Goal: Task Accomplishment & Management: Complete application form

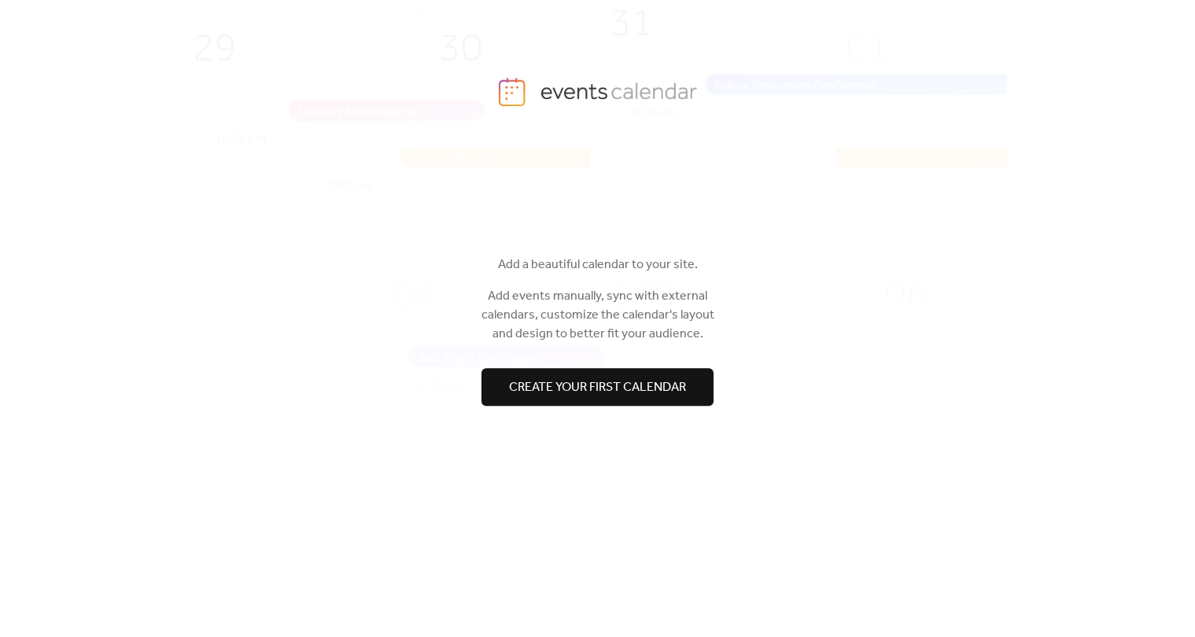
click at [644, 388] on span "Create your first calendar" at bounding box center [597, 387] width 177 height 19
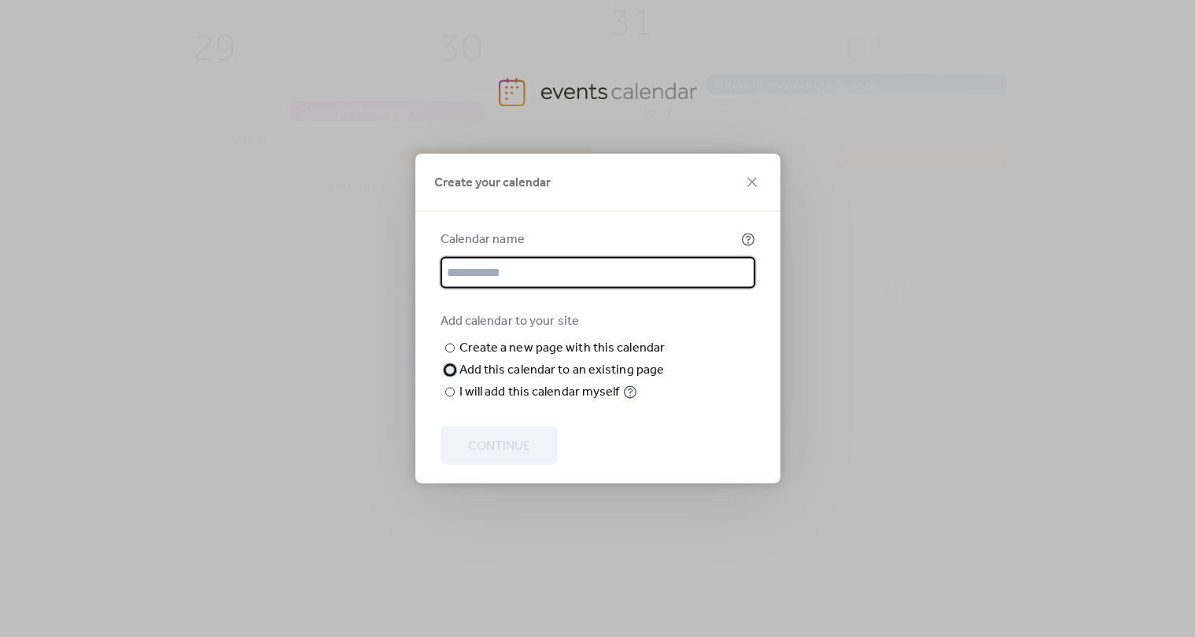
click at [636, 380] on div "Add this calendar to an existing page" at bounding box center [561, 370] width 205 height 19
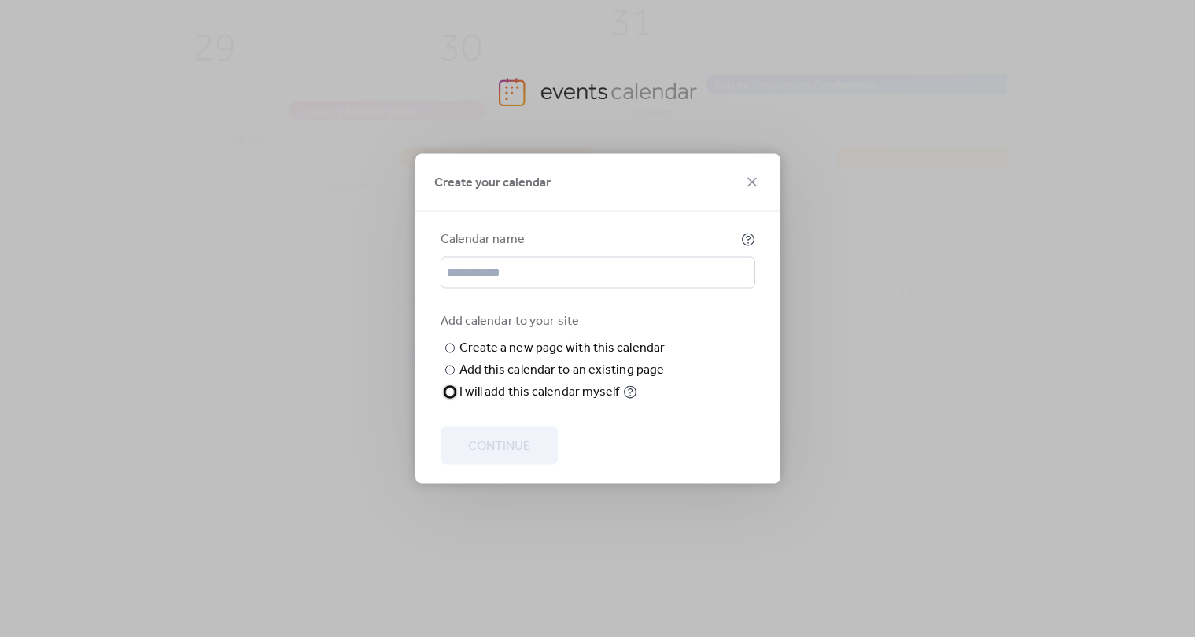
click at [579, 402] on div "I will add this calendar myself" at bounding box center [539, 392] width 160 height 19
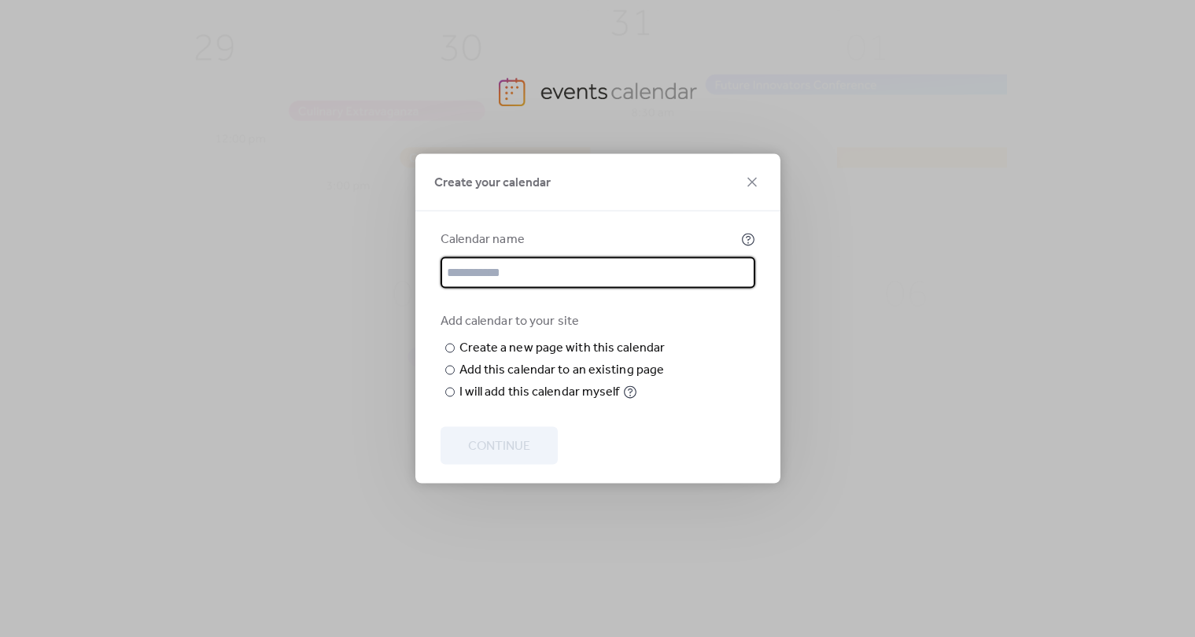
click at [551, 271] on input "text" at bounding box center [598, 272] width 315 height 31
type input "**"
click at [522, 444] on span "Continue" at bounding box center [499, 446] width 62 height 19
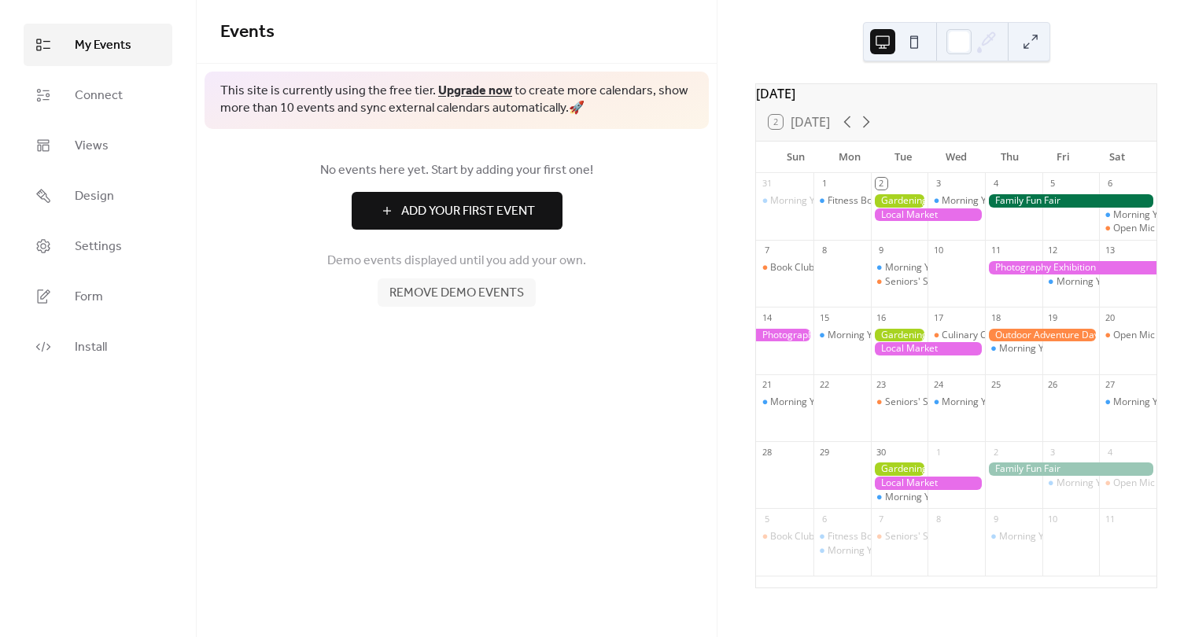
click at [452, 219] on span "Add Your First Event" at bounding box center [468, 211] width 134 height 19
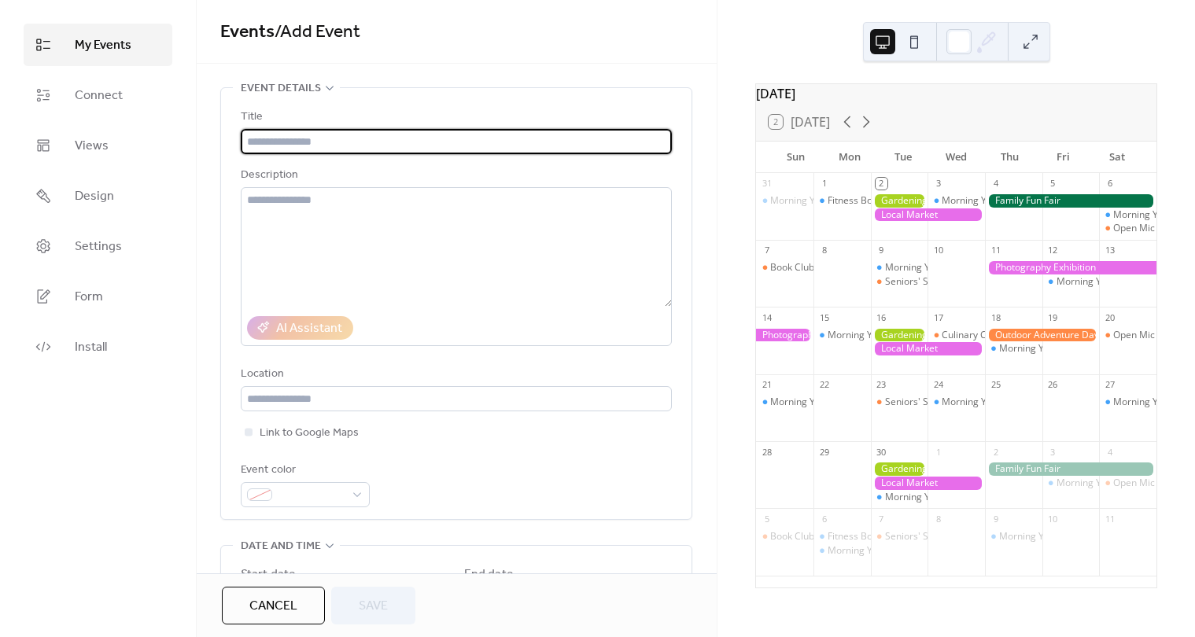
click at [381, 135] on input "text" at bounding box center [456, 141] width 431 height 25
type input "***"
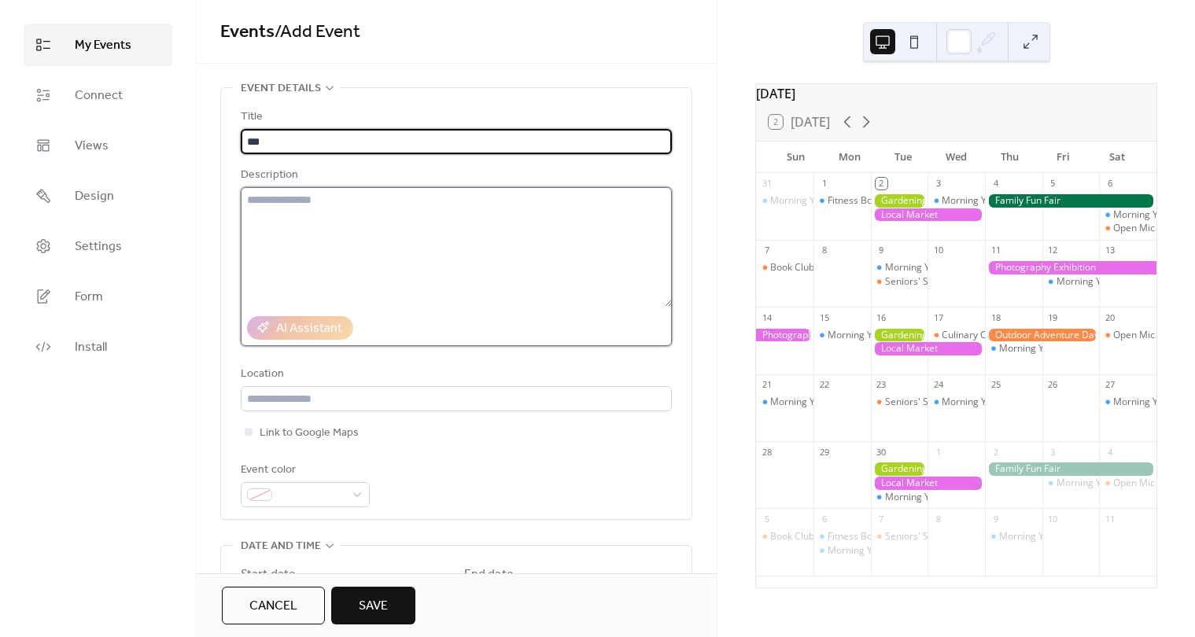
click at [411, 234] on textarea at bounding box center [456, 247] width 431 height 120
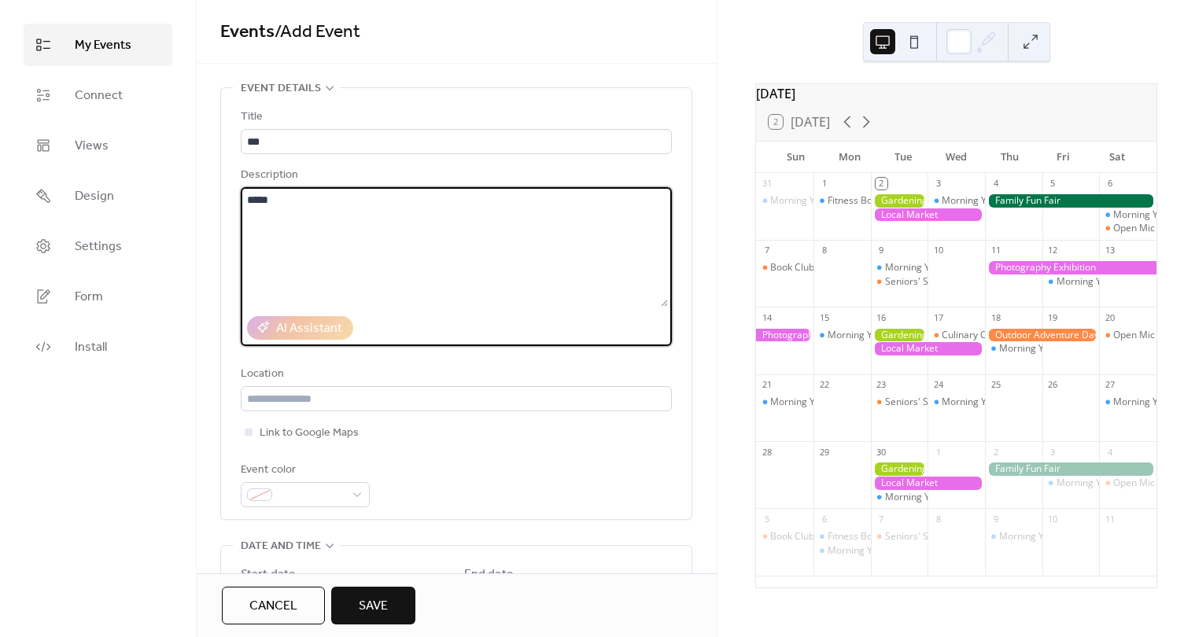
scroll to position [103, 0]
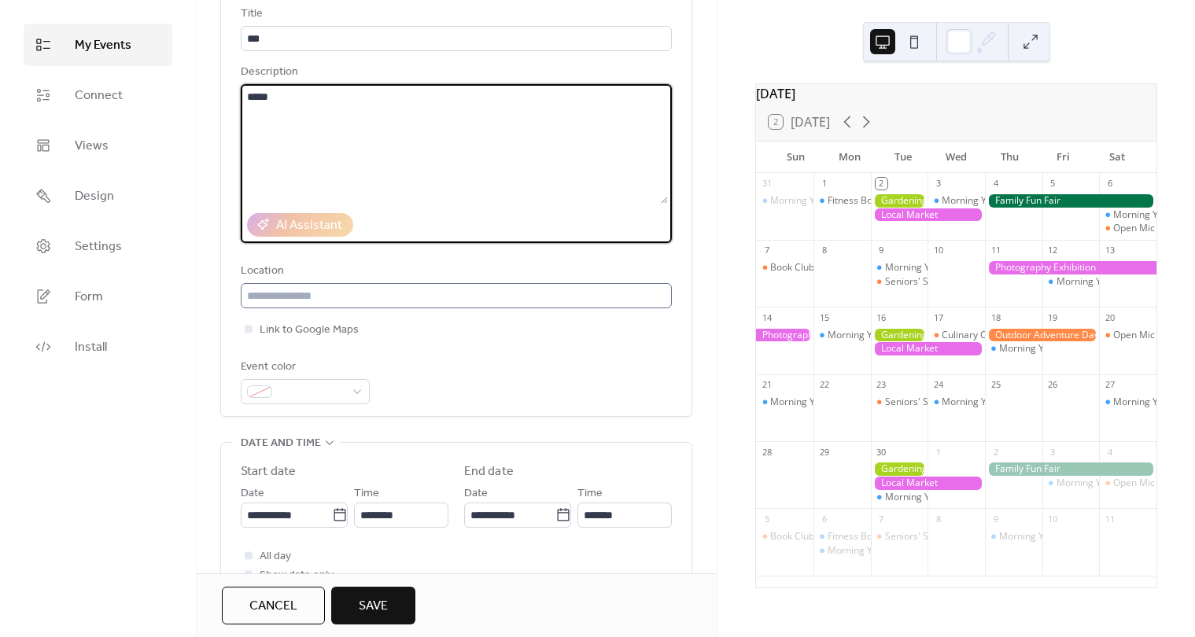
type textarea "*****"
click at [379, 300] on input "text" at bounding box center [456, 295] width 431 height 25
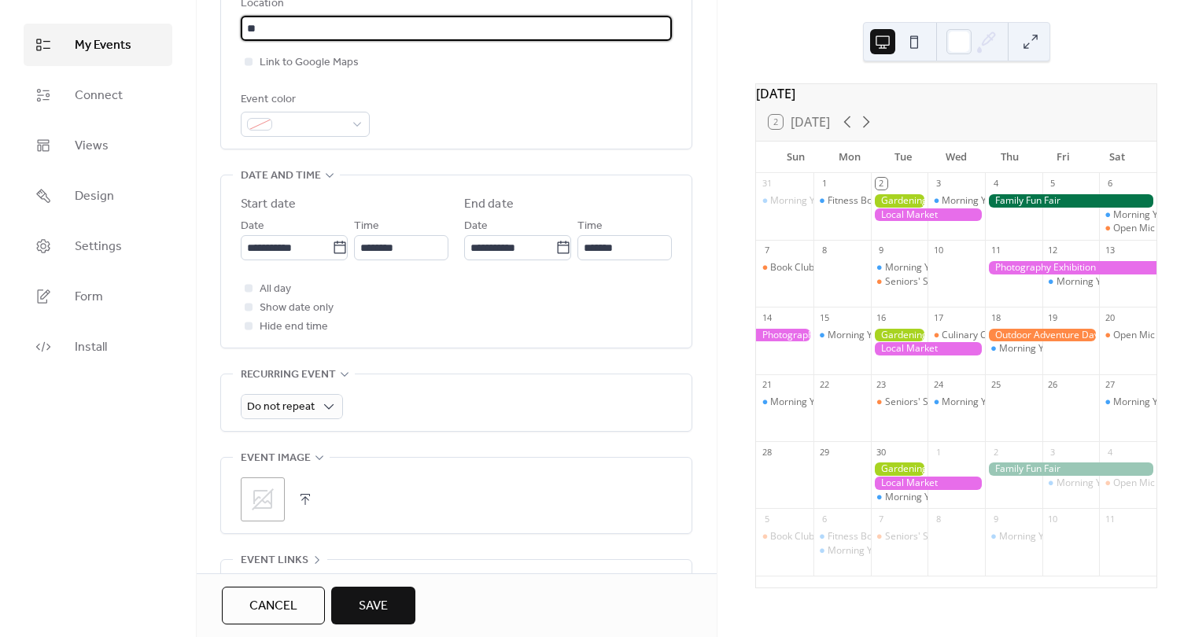
scroll to position [474, 0]
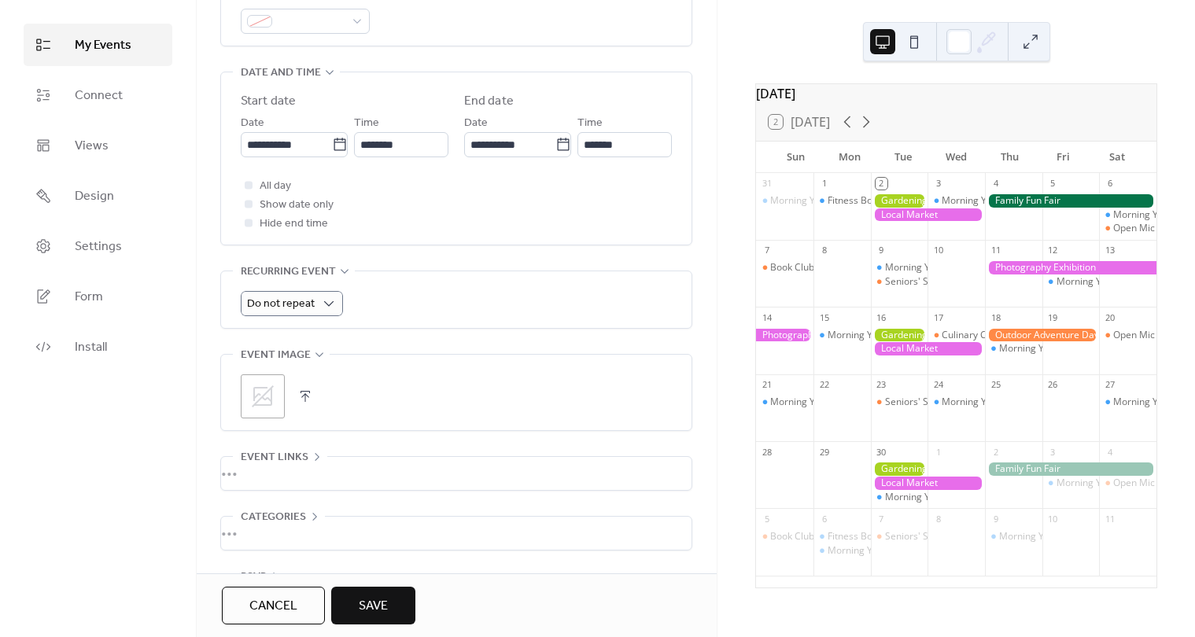
type input "**"
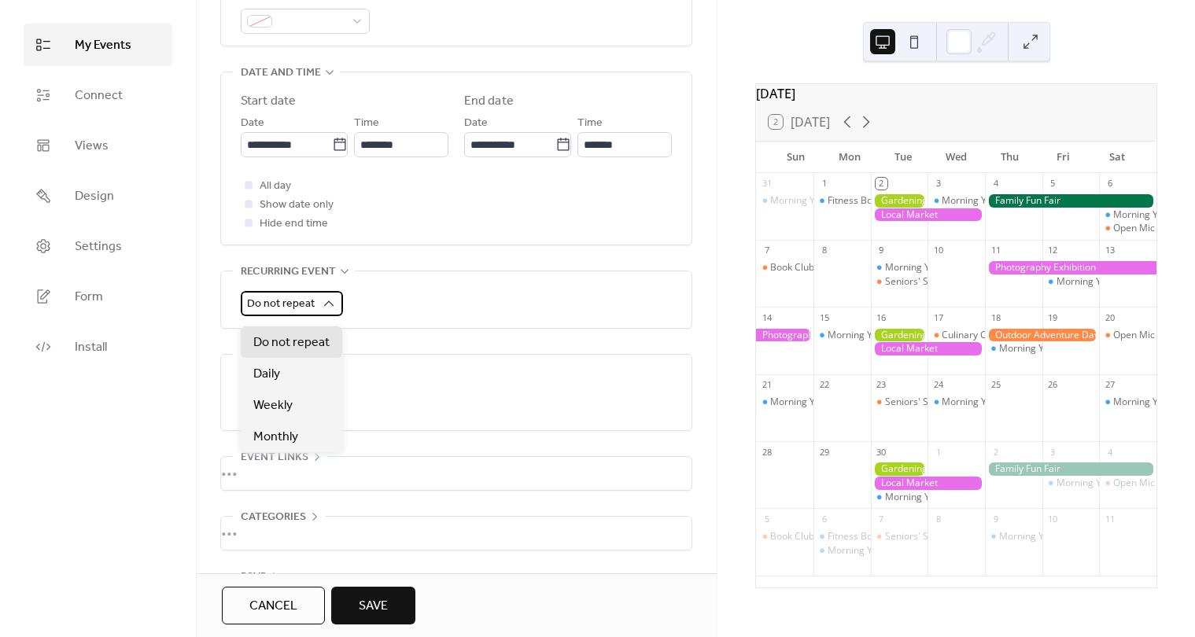
click at [306, 308] on span "Do not repeat" at bounding box center [281, 303] width 68 height 21
click at [412, 307] on div "Do not repeat" at bounding box center [456, 303] width 431 height 25
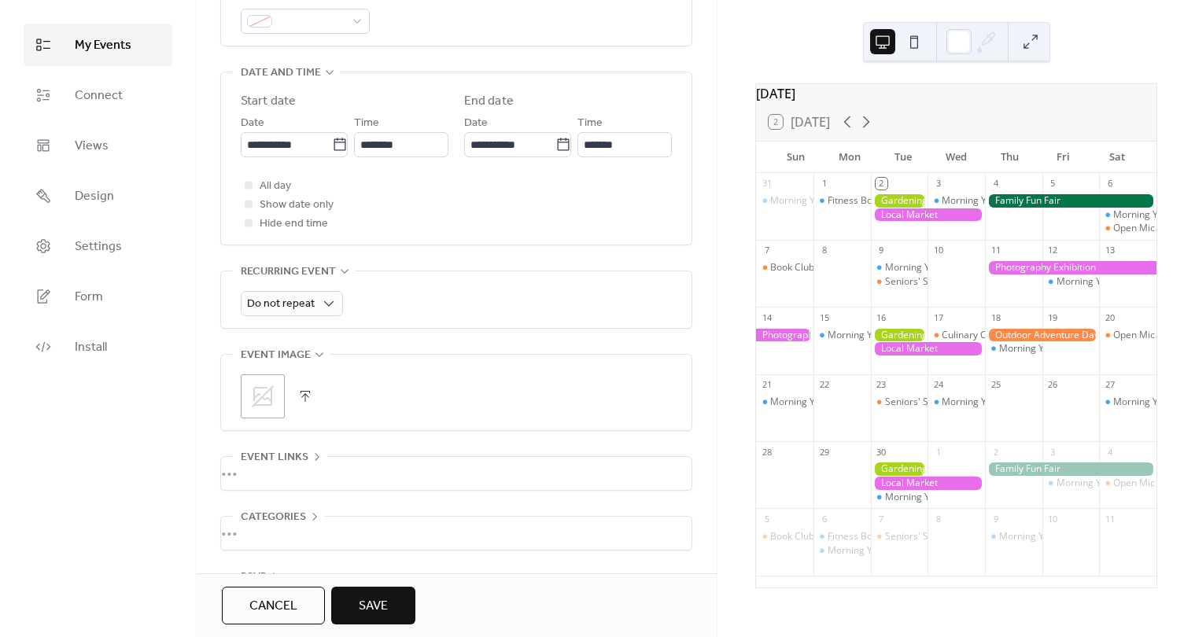
scroll to position [535, 0]
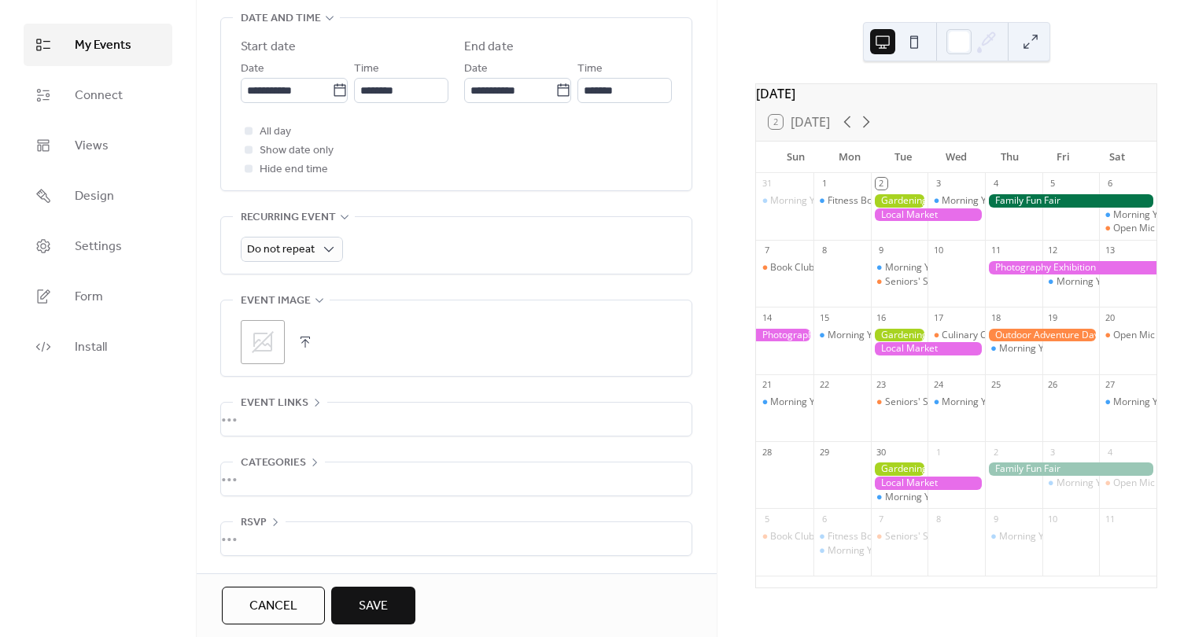
click at [267, 478] on div "•••" at bounding box center [456, 479] width 470 height 33
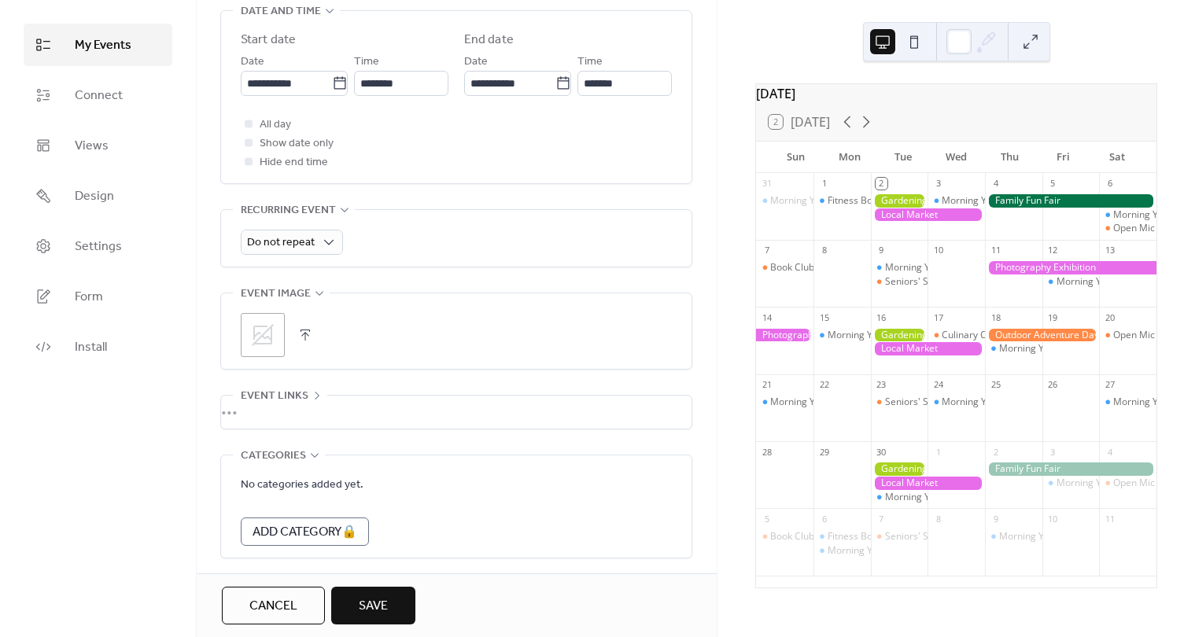
scroll to position [604, 0]
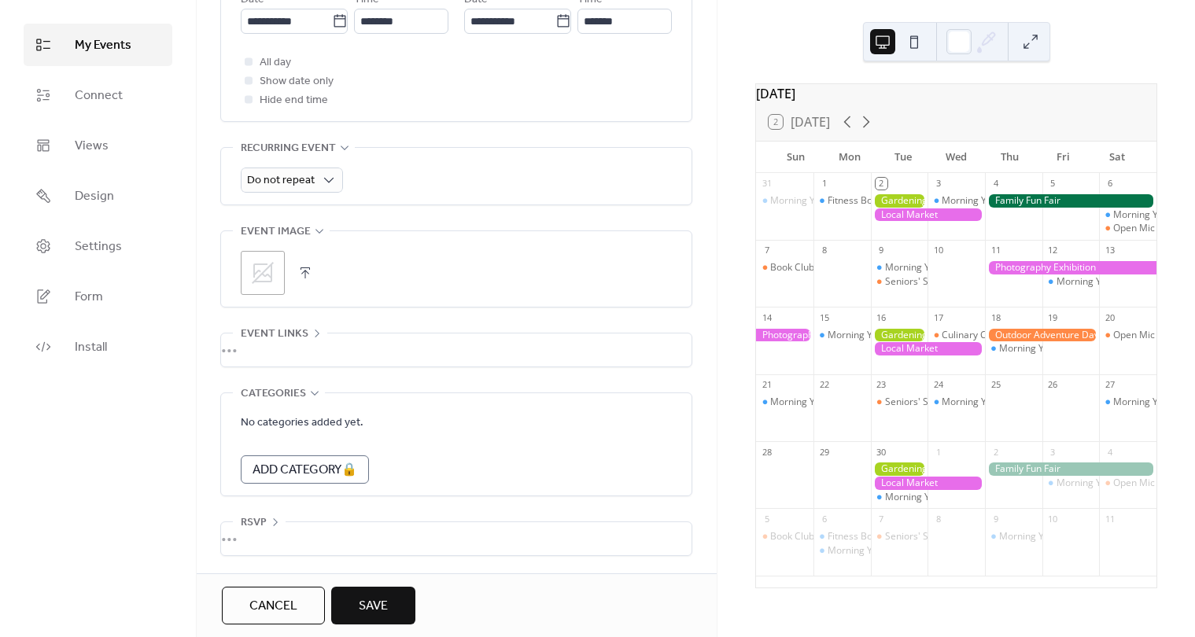
click at [290, 529] on div "•••" at bounding box center [456, 538] width 470 height 33
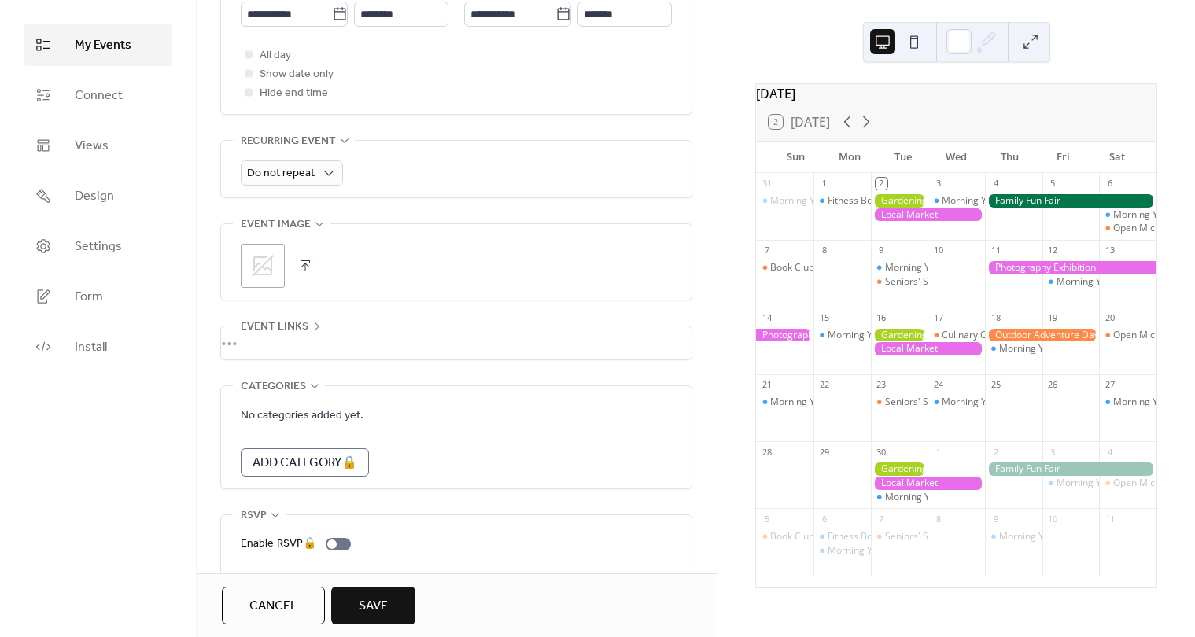
scroll to position [659, 0]
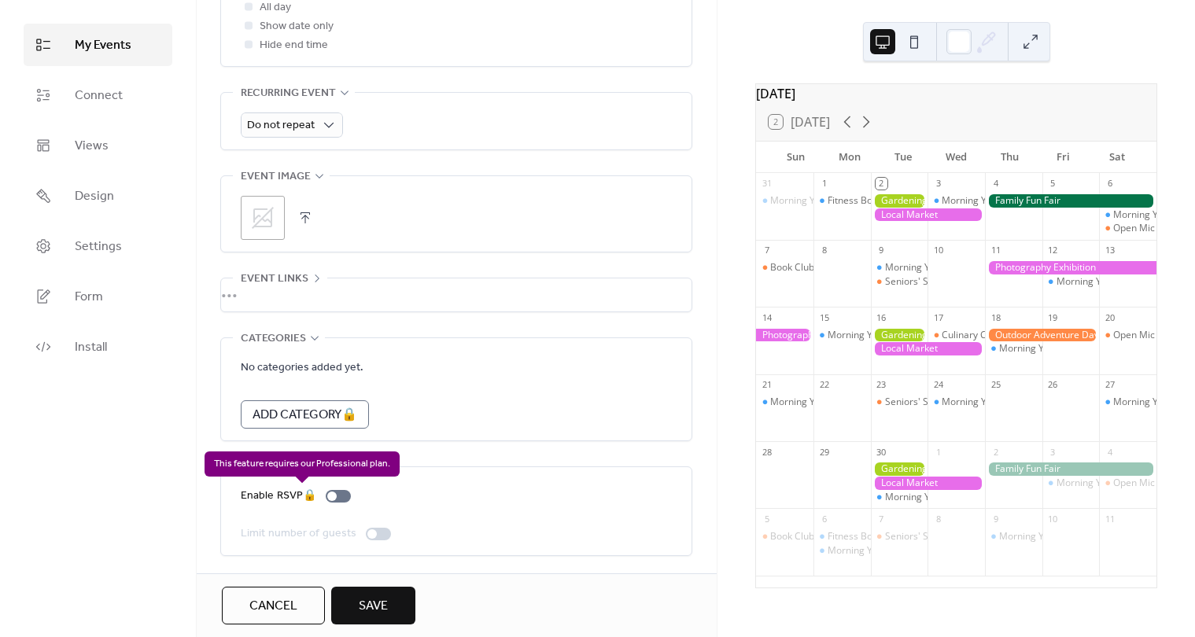
click at [339, 492] on div "Enable RSVP 🔒" at bounding box center [299, 496] width 116 height 19
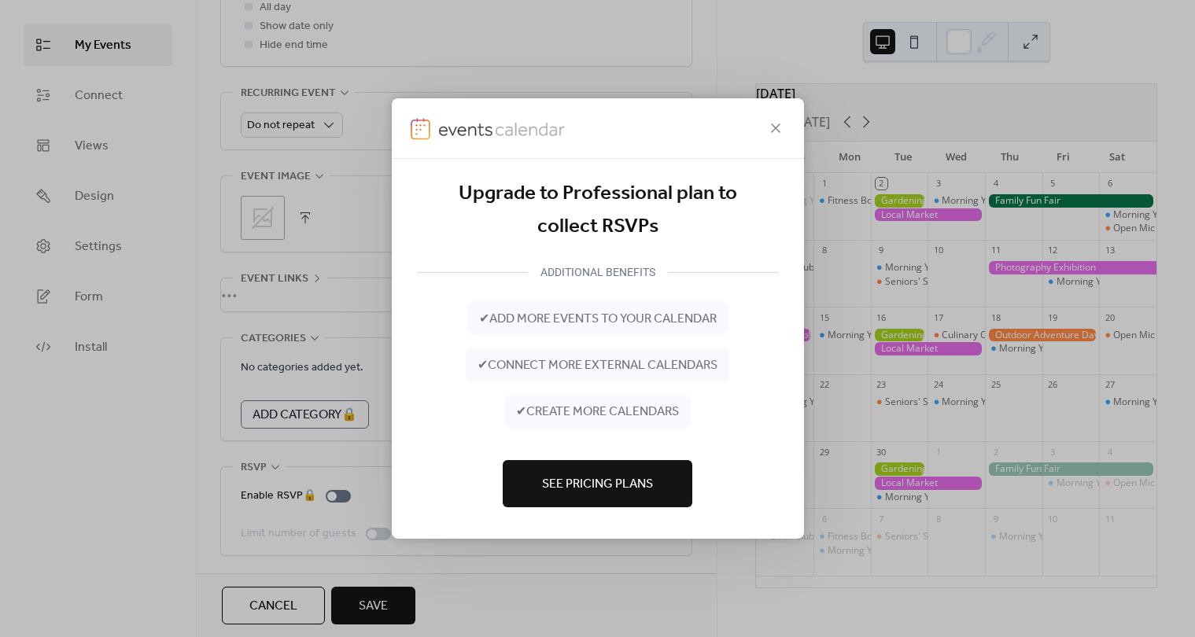
click at [592, 468] on button "See Pricing Plans" at bounding box center [598, 483] width 190 height 47
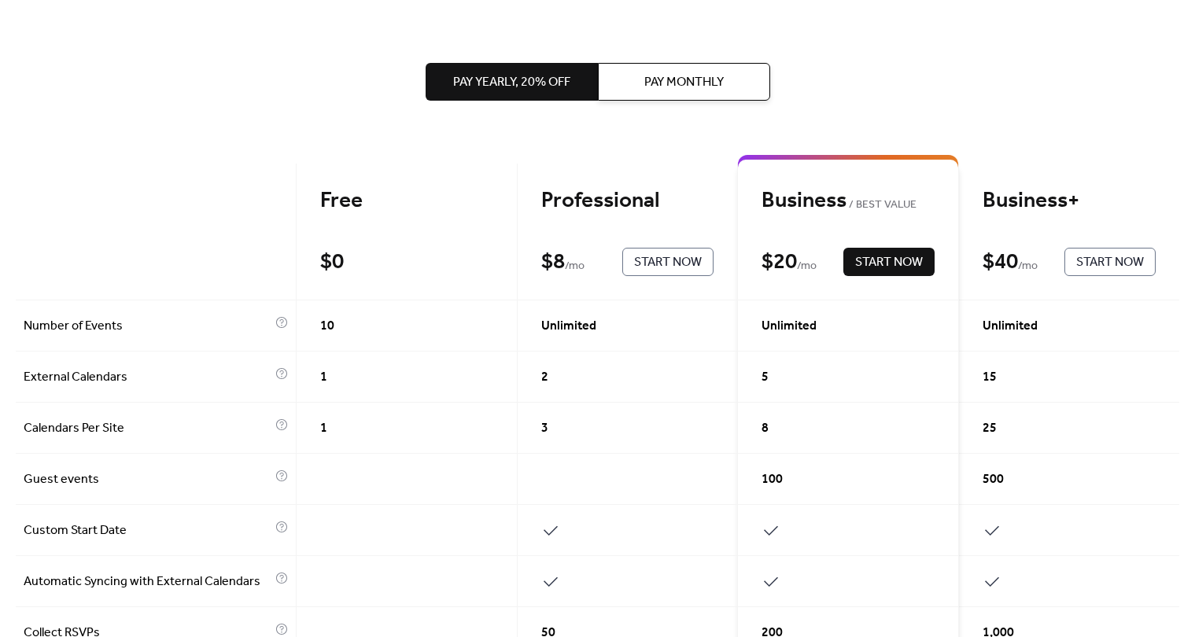
click at [507, 83] on span "Pay Yearly, 20% off" at bounding box center [511, 82] width 117 height 19
click at [631, 76] on button "Pay Monthly" at bounding box center [684, 82] width 172 height 38
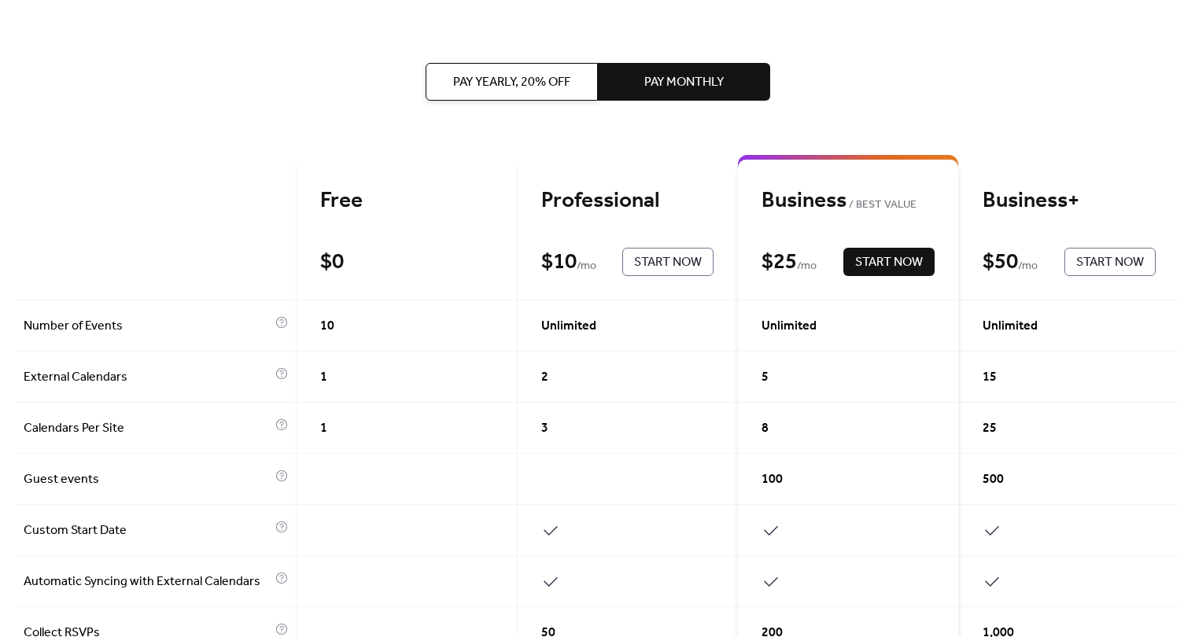
click at [561, 79] on span "Pay Yearly, 20% off" at bounding box center [511, 82] width 117 height 19
